Goal: Information Seeking & Learning: Learn about a topic

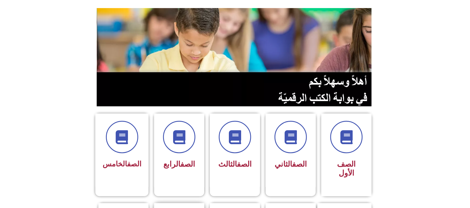
scroll to position [74, 0]
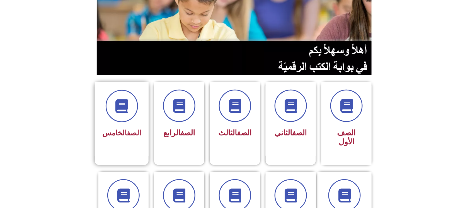
click at [136, 132] on link "الصف" at bounding box center [134, 133] width 14 height 8
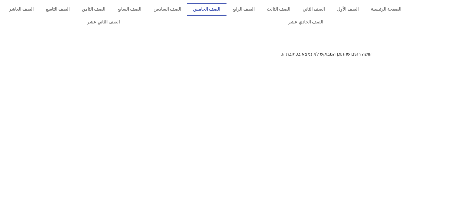
click at [227, 14] on link "الصف الخامس" at bounding box center [206, 9] width 39 height 13
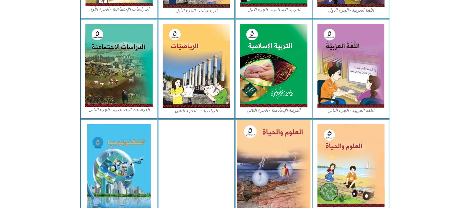
scroll to position [181, 0]
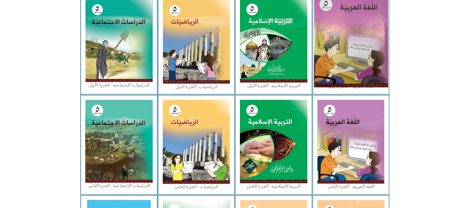
click at [369, 25] on img at bounding box center [351, 41] width 74 height 93
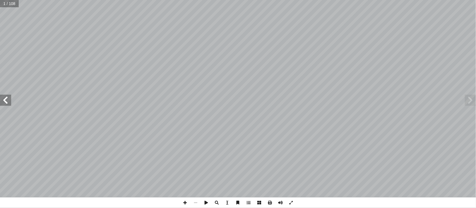
click at [6, 105] on span at bounding box center [5, 100] width 11 height 11
click at [7, 105] on span at bounding box center [5, 100] width 11 height 11
click at [10, 105] on span at bounding box center [5, 100] width 11 height 11
click at [9, 3] on input "text" at bounding box center [11, 3] width 22 height 7
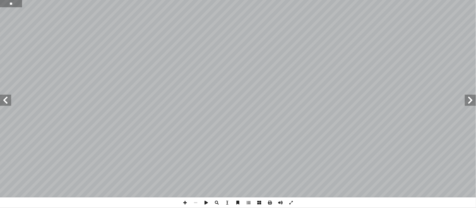
type input "**"
click at [8, 102] on span at bounding box center [5, 100] width 11 height 11
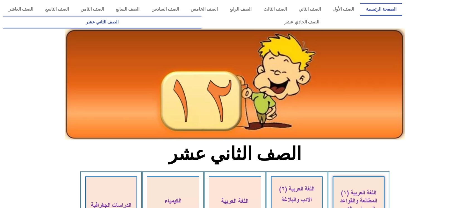
click at [375, 7] on link "الصفحة الرئيسية" at bounding box center [381, 9] width 42 height 13
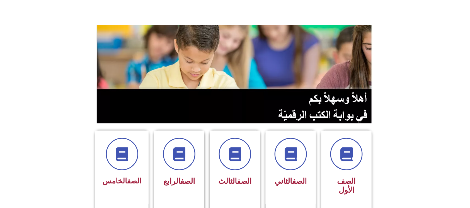
scroll to position [74, 0]
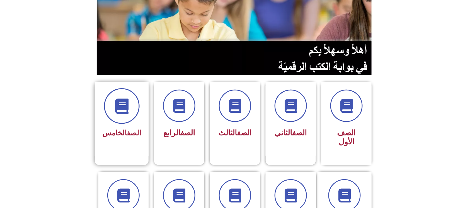
click at [125, 121] on span at bounding box center [122, 106] width 36 height 36
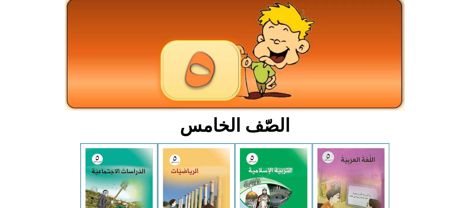
scroll to position [74, 0]
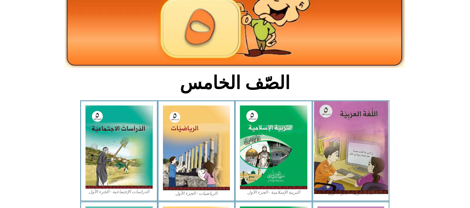
click at [318, 138] on img at bounding box center [351, 147] width 74 height 93
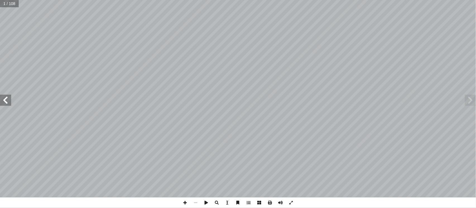
click at [8, 98] on span at bounding box center [5, 100] width 11 height 11
click at [7, 99] on span at bounding box center [5, 100] width 11 height 11
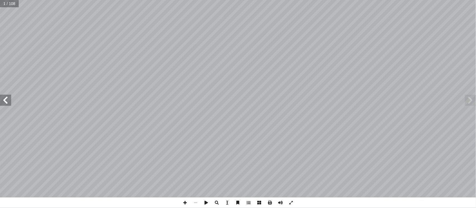
click at [7, 99] on span at bounding box center [5, 100] width 11 height 11
drag, startPoint x: 7, startPoint y: 99, endPoint x: 4, endPoint y: 100, distance: 2.8
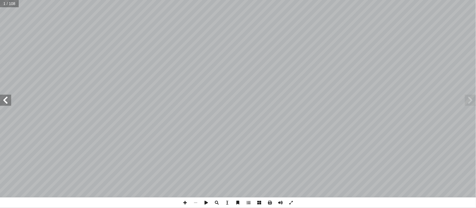
click at [4, 100] on span at bounding box center [5, 100] width 11 height 11
click at [1, 100] on span at bounding box center [5, 100] width 11 height 11
click at [0, 97] on span at bounding box center [5, 100] width 11 height 11
drag, startPoint x: 0, startPoint y: 98, endPoint x: 3, endPoint y: 100, distance: 3.6
click at [3, 100] on span at bounding box center [5, 100] width 11 height 11
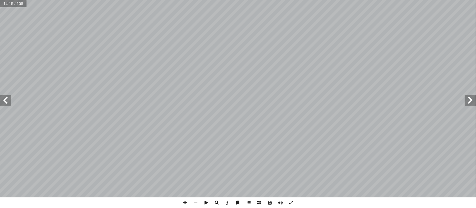
click at [3, 100] on span at bounding box center [5, 100] width 11 height 11
drag, startPoint x: 18, startPoint y: 6, endPoint x: 20, endPoint y: 1, distance: 4.3
click at [18, 5] on input "text" at bounding box center [13, 3] width 27 height 7
type input "**"
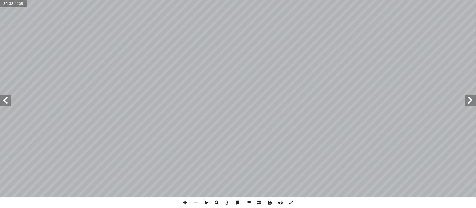
click at [3, 96] on span at bounding box center [5, 100] width 11 height 11
click at [7, 99] on span at bounding box center [5, 100] width 11 height 11
click at [186, 203] on span at bounding box center [185, 202] width 11 height 11
